Goal: Find specific page/section: Find specific page/section

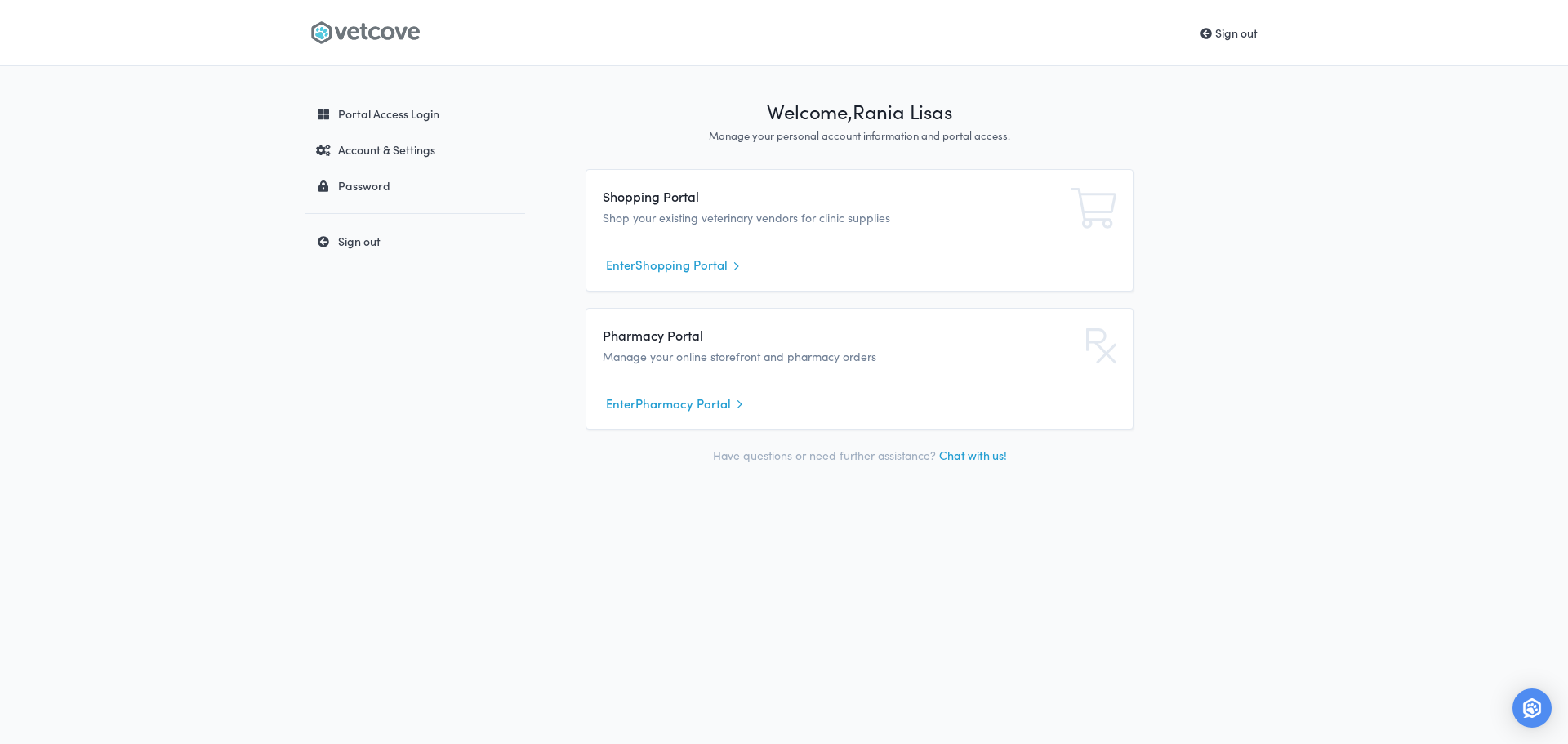
click at [652, 268] on link "Enter Shopping Portal" at bounding box center [859, 265] width 507 height 24
click at [674, 397] on link "Enter Pharmacy Portal" at bounding box center [859, 403] width 507 height 24
